Goal: Complete application form

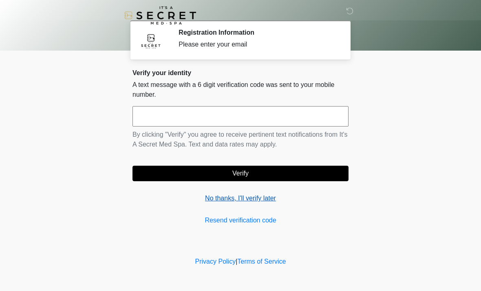
click at [255, 198] on link "No thanks, I'll verify later" at bounding box center [241, 198] width 216 height 10
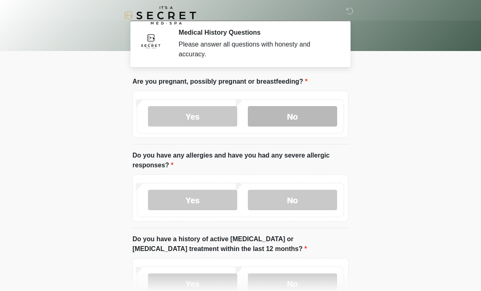
click at [314, 115] on label "No" at bounding box center [292, 116] width 89 height 20
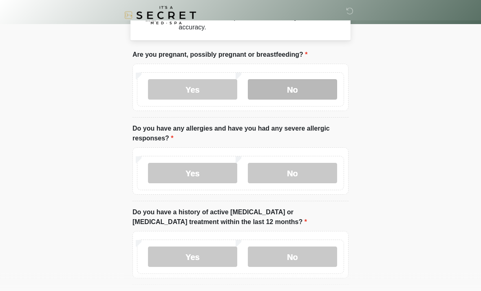
scroll to position [27, 0]
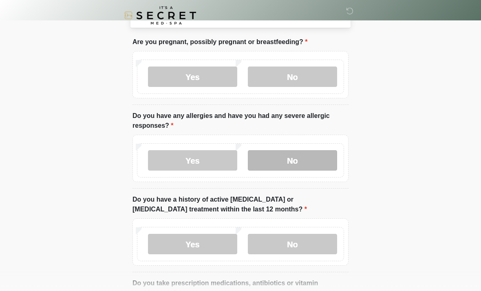
click at [327, 162] on label "No" at bounding box center [292, 160] width 89 height 20
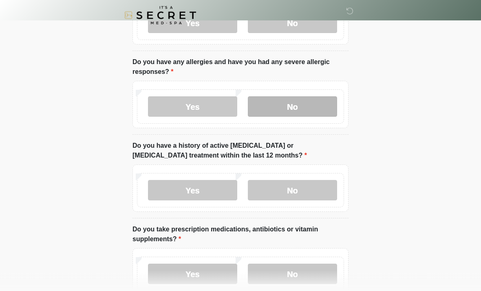
scroll to position [94, 0]
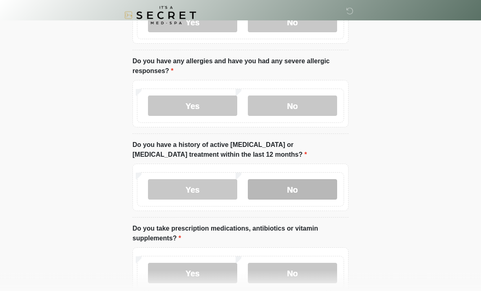
click at [318, 186] on label "No" at bounding box center [292, 189] width 89 height 20
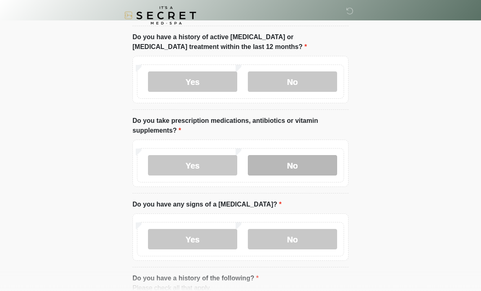
click at [322, 168] on label "No" at bounding box center [292, 165] width 89 height 20
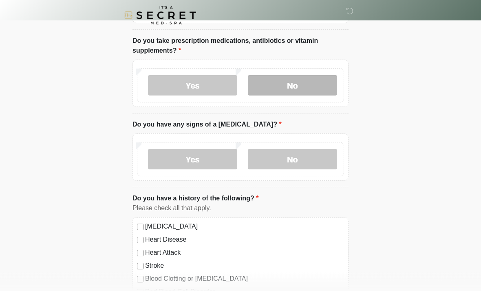
scroll to position [282, 0]
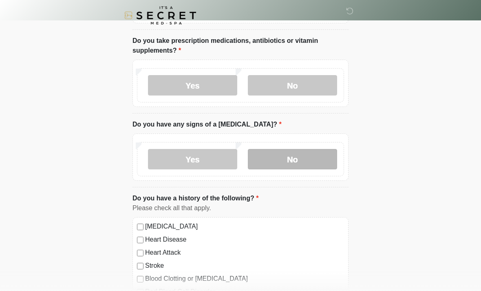
click at [330, 158] on label "No" at bounding box center [292, 159] width 89 height 20
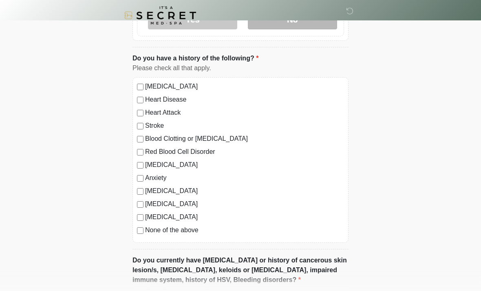
scroll to position [421, 0]
click at [133, 237] on div "[MEDICAL_DATA] Heart Disease Heart Attack Stroke Blood Clotting or [MEDICAL_DAT…" at bounding box center [241, 160] width 216 height 166
click at [142, 225] on div "None of the above" at bounding box center [240, 230] width 207 height 10
click at [146, 225] on label "None of the above" at bounding box center [244, 230] width 199 height 10
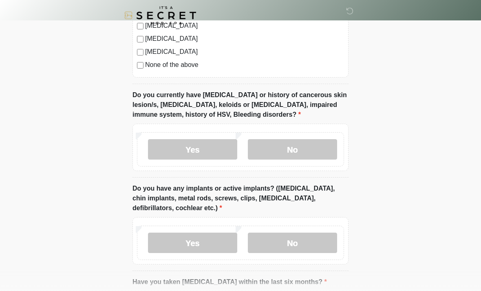
scroll to position [590, 0]
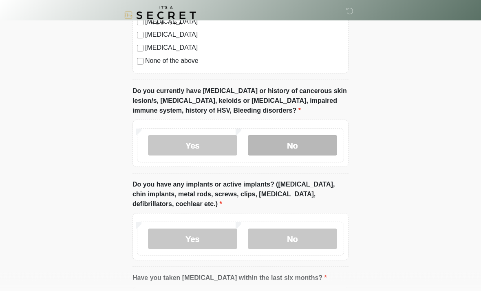
click at [333, 142] on label "No" at bounding box center [292, 145] width 89 height 20
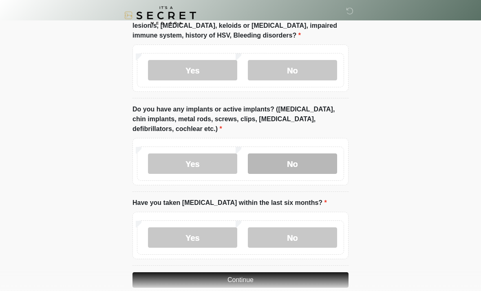
click at [309, 166] on label "No" at bounding box center [292, 163] width 89 height 20
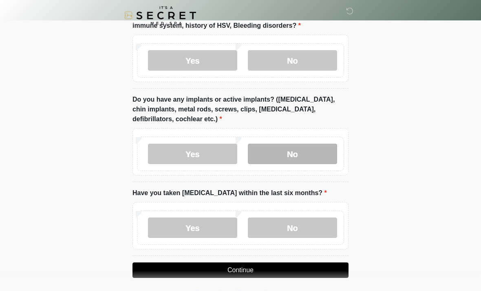
scroll to position [679, 0]
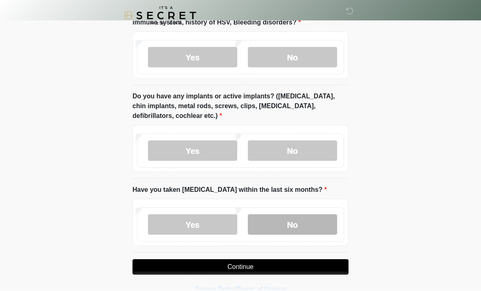
click at [323, 221] on label "No" at bounding box center [292, 224] width 89 height 20
click at [318, 261] on button "Continue" at bounding box center [241, 266] width 216 height 15
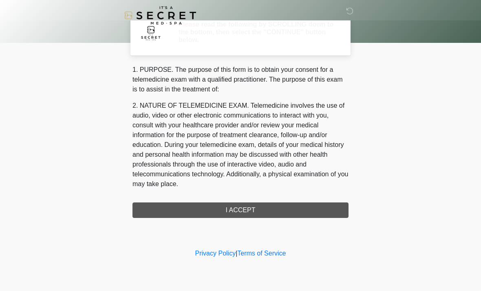
scroll to position [0, 0]
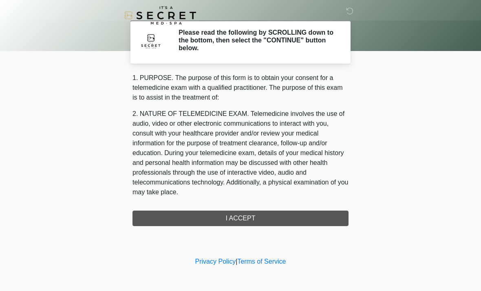
click at [320, 218] on div "1. PURPOSE. The purpose of this form is to obtain your consent for a telemedici…" at bounding box center [241, 149] width 216 height 153
click at [313, 221] on div "1. PURPOSE. The purpose of this form is to obtain your consent for a telemedici…" at bounding box center [241, 149] width 216 height 153
click at [314, 213] on div "1. PURPOSE. The purpose of this form is to obtain your consent for a telemedici…" at bounding box center [241, 149] width 216 height 153
click at [251, 219] on div "1. PURPOSE. The purpose of this form is to obtain your consent for a telemedici…" at bounding box center [241, 149] width 216 height 153
click at [284, 35] on h2 "Please read the following by SCROLLING down to the bottom, then select the "CON…" at bounding box center [258, 41] width 158 height 24
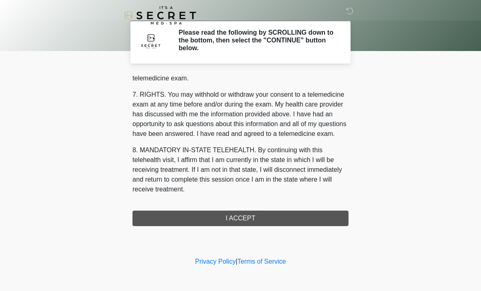
click at [270, 219] on div "1. PURPOSE. The purpose of this form is to obtain your consent for a telemedici…" at bounding box center [241, 149] width 216 height 153
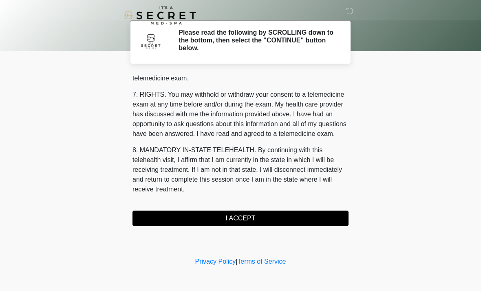
click at [268, 217] on button "I ACCEPT" at bounding box center [241, 217] width 216 height 15
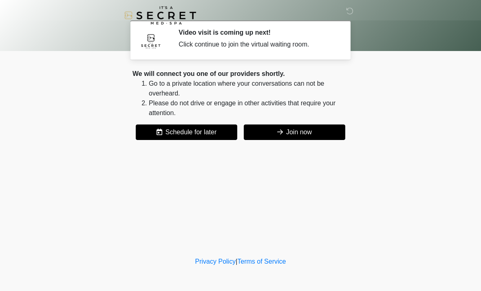
click at [318, 130] on button "Join now" at bounding box center [295, 131] width 102 height 15
